Goal: Task Accomplishment & Management: Manage account settings

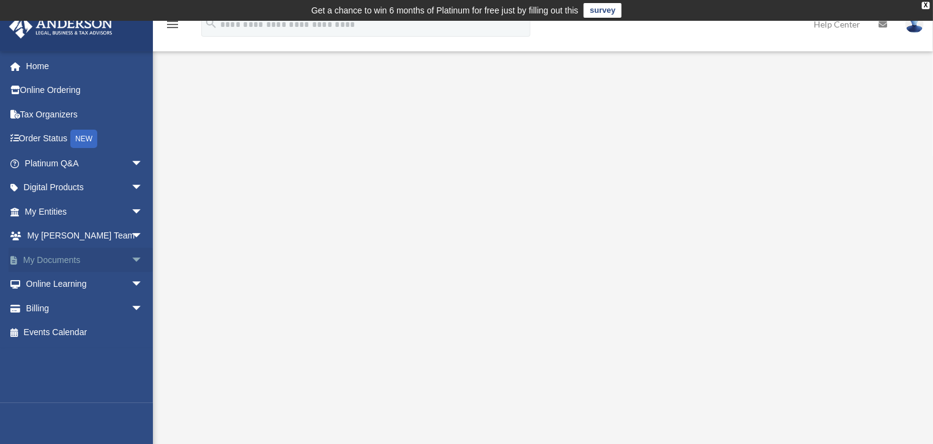
click at [131, 255] on span "arrow_drop_down" at bounding box center [143, 260] width 24 height 25
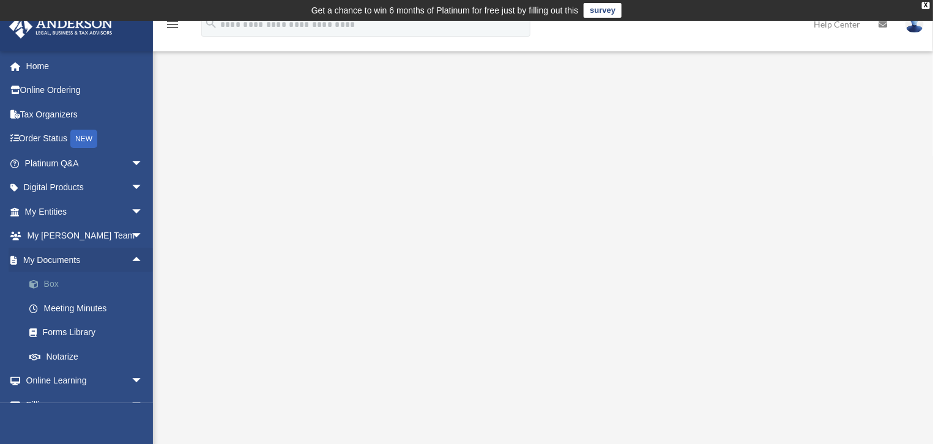
click at [50, 287] on link "Box" at bounding box center [89, 284] width 144 height 24
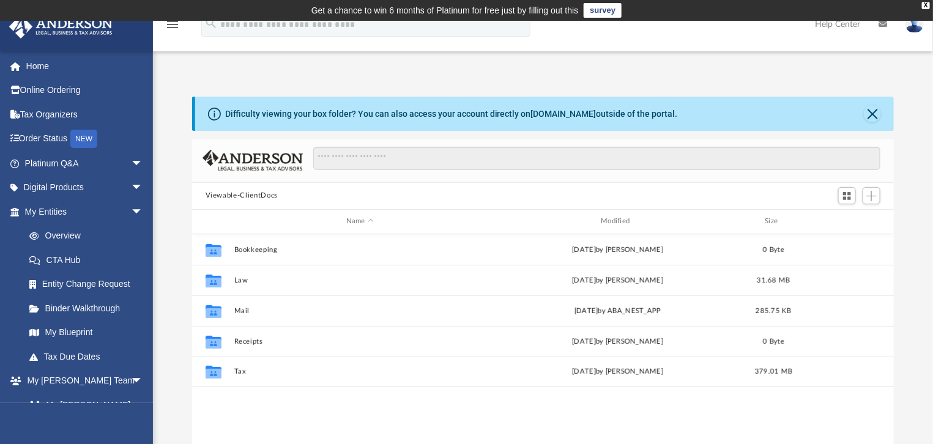
scroll to position [270, 693]
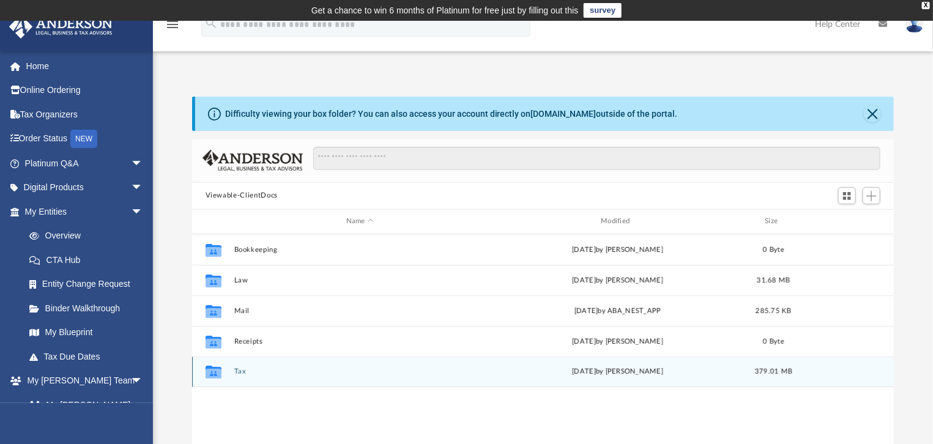
click at [240, 371] on button "Tax" at bounding box center [360, 372] width 252 height 8
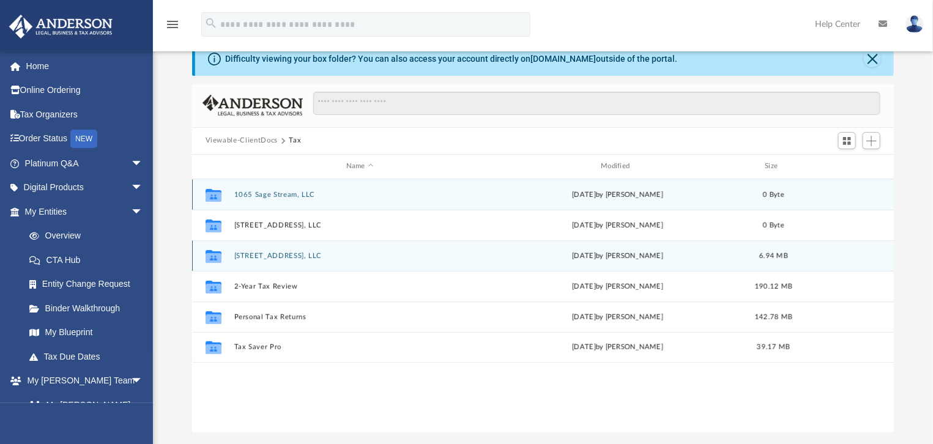
scroll to position [69, 0]
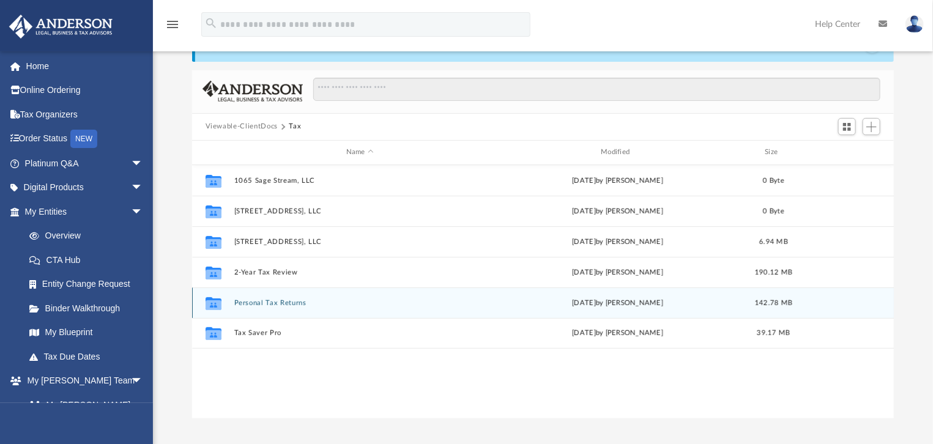
click at [248, 300] on button "Personal Tax Returns" at bounding box center [360, 302] width 252 height 8
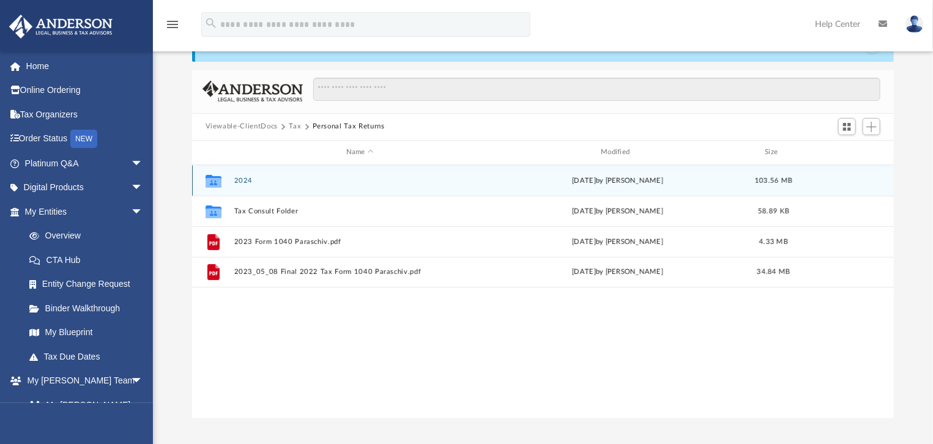
click at [239, 177] on button "2024" at bounding box center [360, 180] width 252 height 8
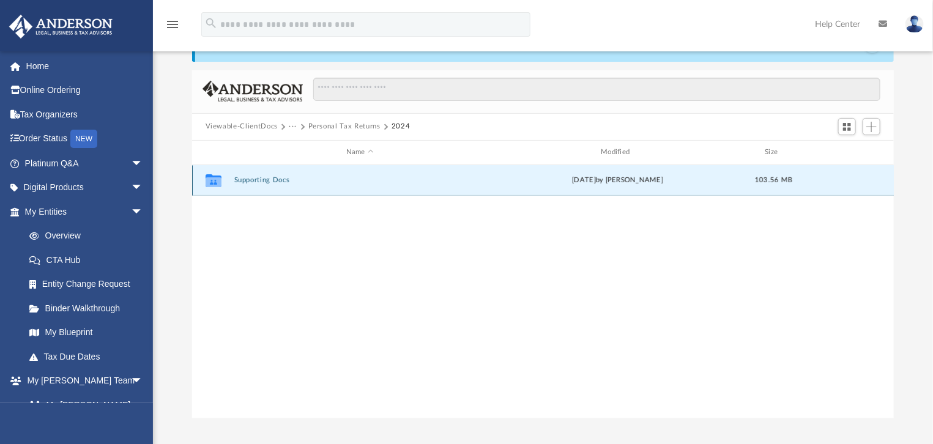
click at [272, 180] on button "Supporting Docs" at bounding box center [360, 180] width 252 height 8
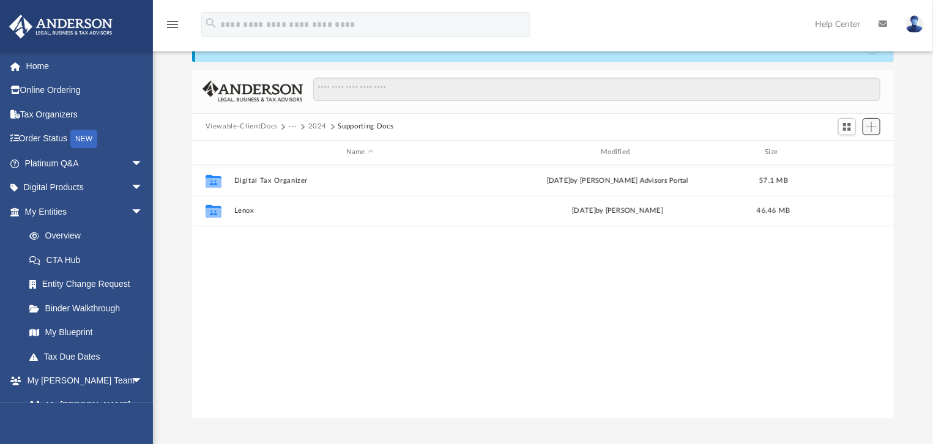
click at [874, 127] on span "Add" at bounding box center [871, 127] width 10 height 10
click at [847, 171] on li "New Folder" at bounding box center [854, 169] width 39 height 13
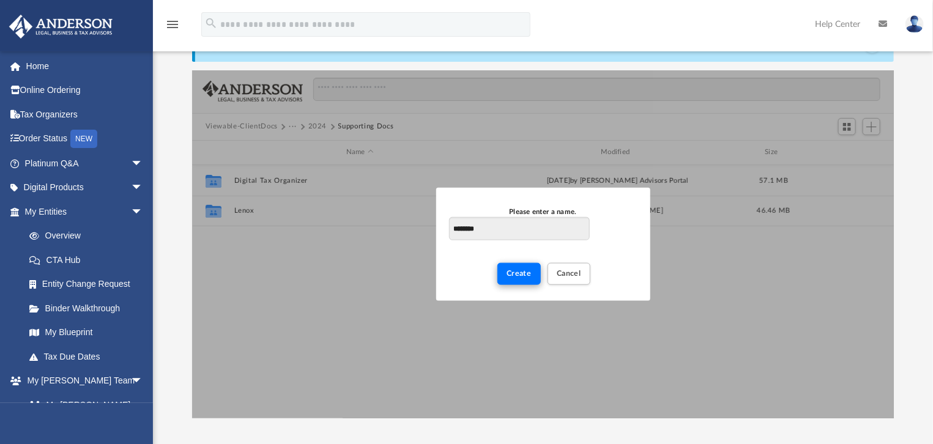
type input "********"
click at [515, 273] on span "Create" at bounding box center [518, 273] width 25 height 7
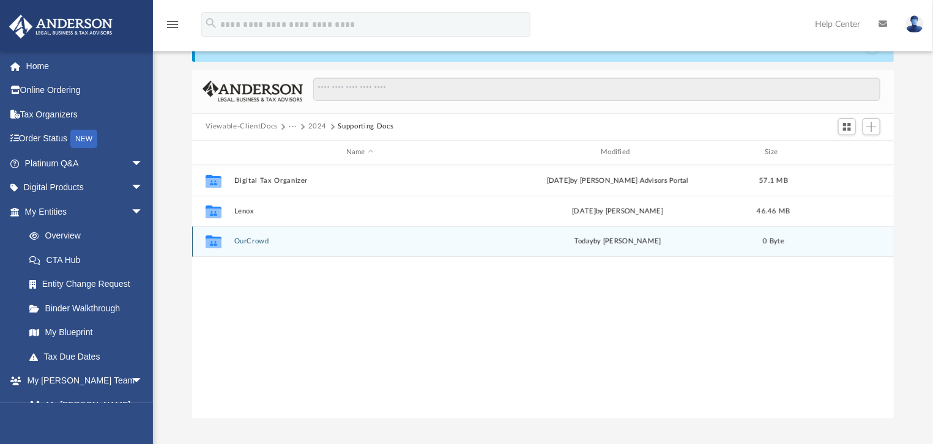
click at [249, 240] on button "OurCrowd" at bounding box center [360, 241] width 252 height 8
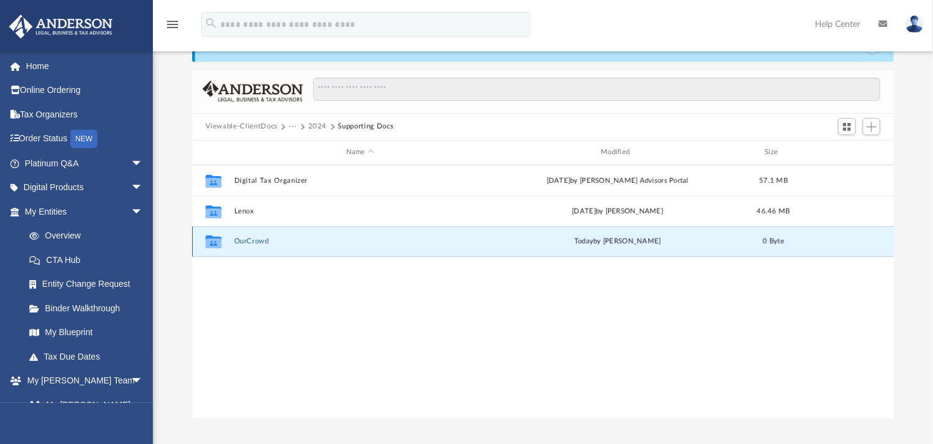
click at [249, 240] on button "OurCrowd" at bounding box center [360, 241] width 252 height 8
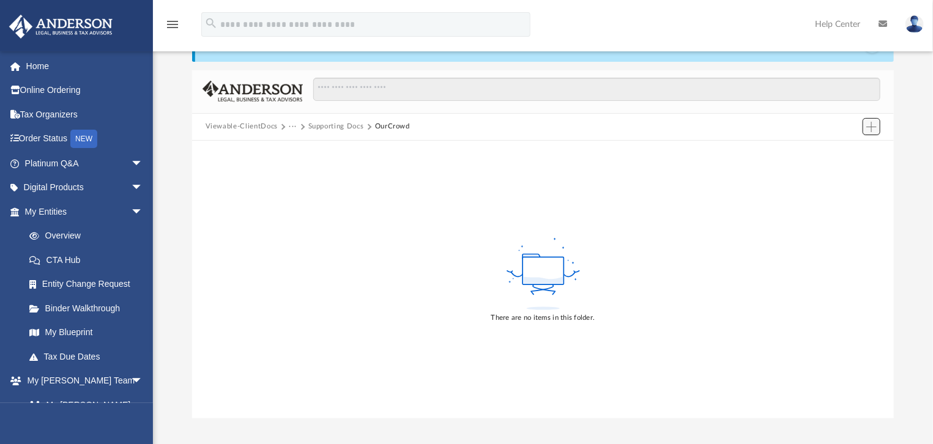
click at [874, 127] on span "Add" at bounding box center [871, 127] width 10 height 10
click at [849, 150] on li "Upload" at bounding box center [854, 150] width 39 height 13
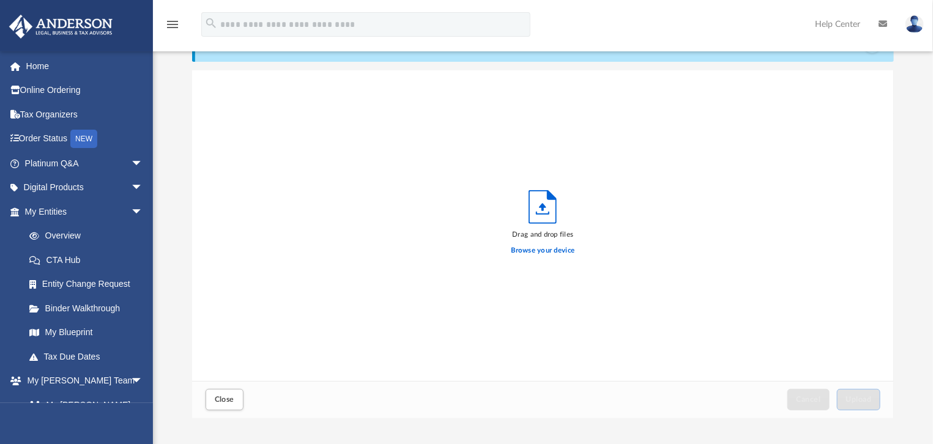
scroll to position [302, 693]
click at [549, 249] on label "Browse your device" at bounding box center [543, 250] width 64 height 11
click at [0, 0] on input "Browse your device" at bounding box center [0, 0] width 0 height 0
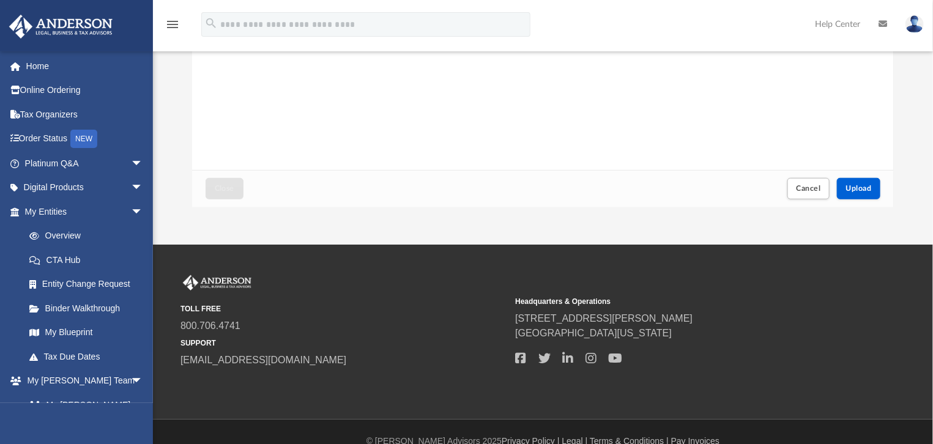
scroll to position [298, 0]
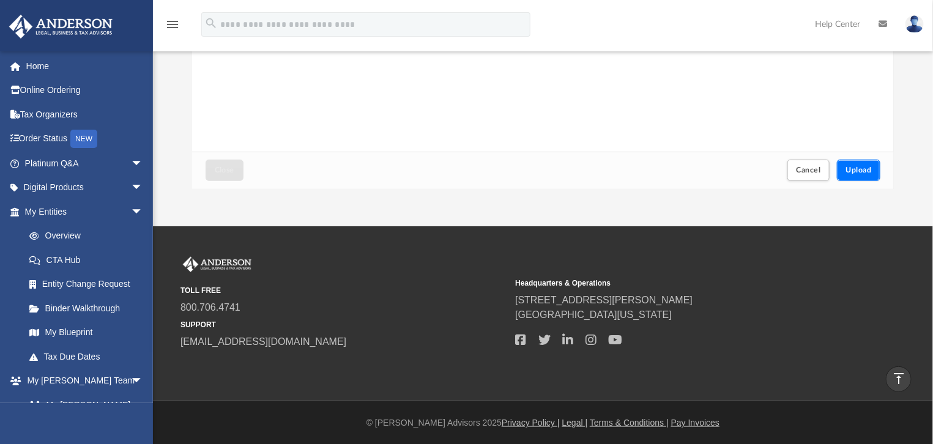
click at [857, 171] on span "Upload" at bounding box center [859, 169] width 26 height 7
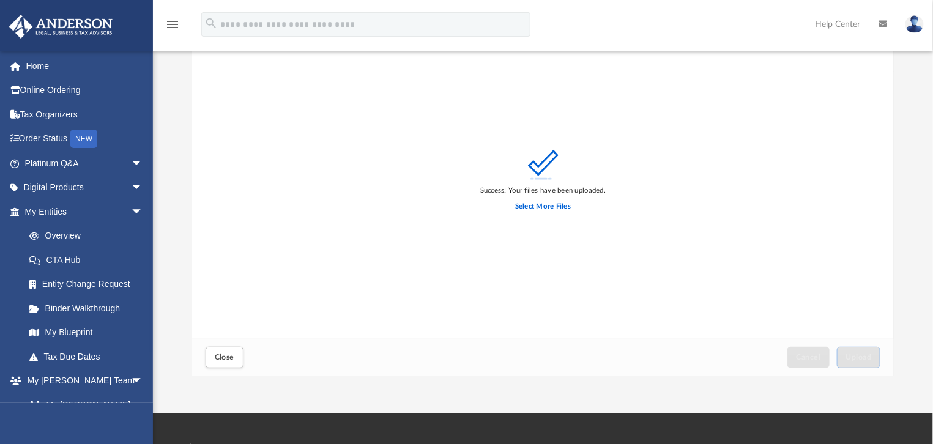
scroll to position [139, 0]
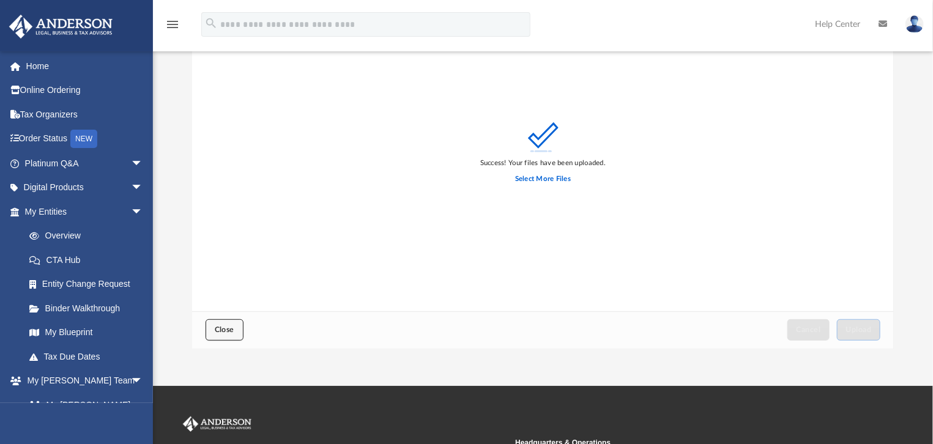
click at [232, 321] on button "Close" at bounding box center [224, 329] width 38 height 21
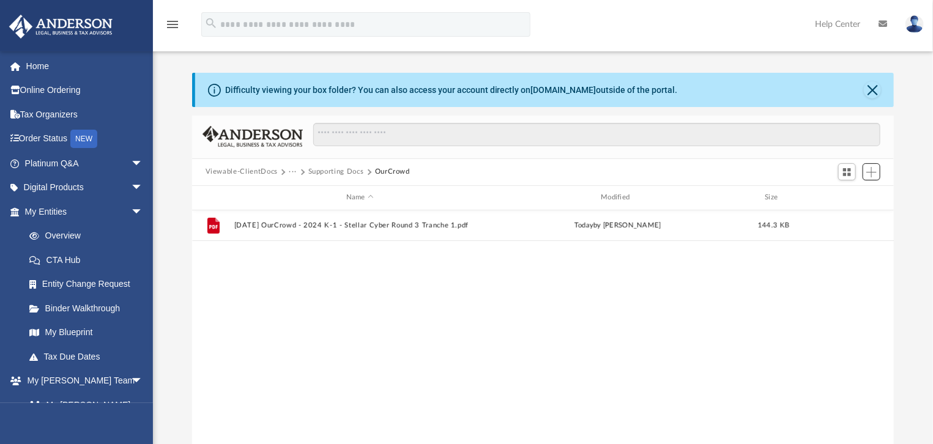
scroll to position [0, 0]
